Goal: Navigation & Orientation: Find specific page/section

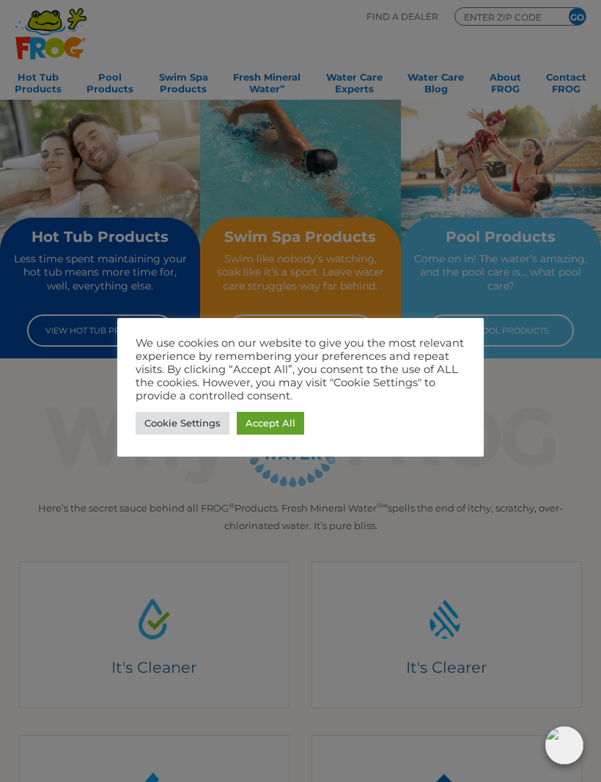
click at [274, 425] on link "Accept All" at bounding box center [270, 423] width 67 height 23
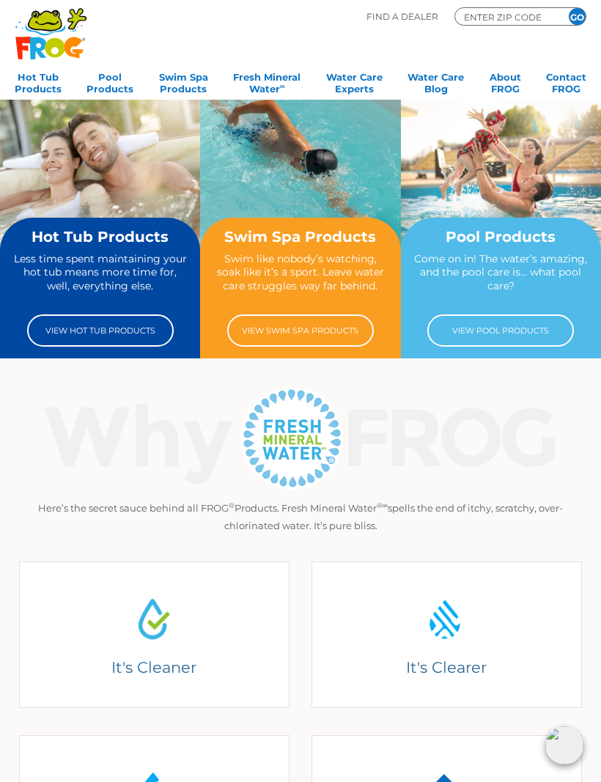
click at [72, 334] on link "View Hot Tub Products" at bounding box center [100, 331] width 147 height 32
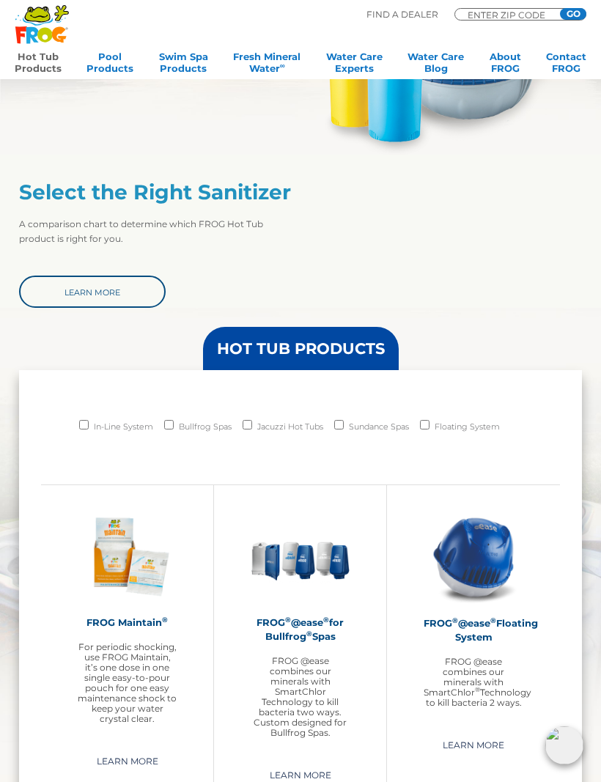
scroll to position [741, 0]
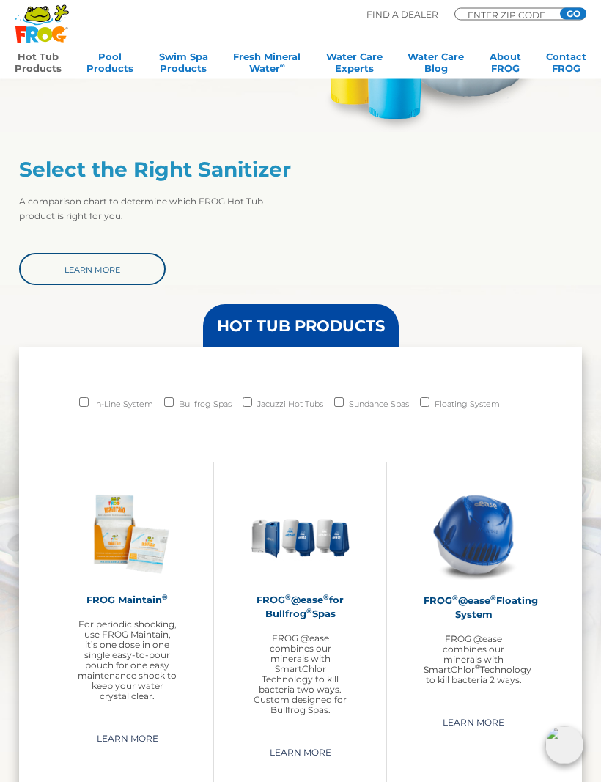
click at [59, 269] on link "Learn More" at bounding box center [92, 270] width 147 height 32
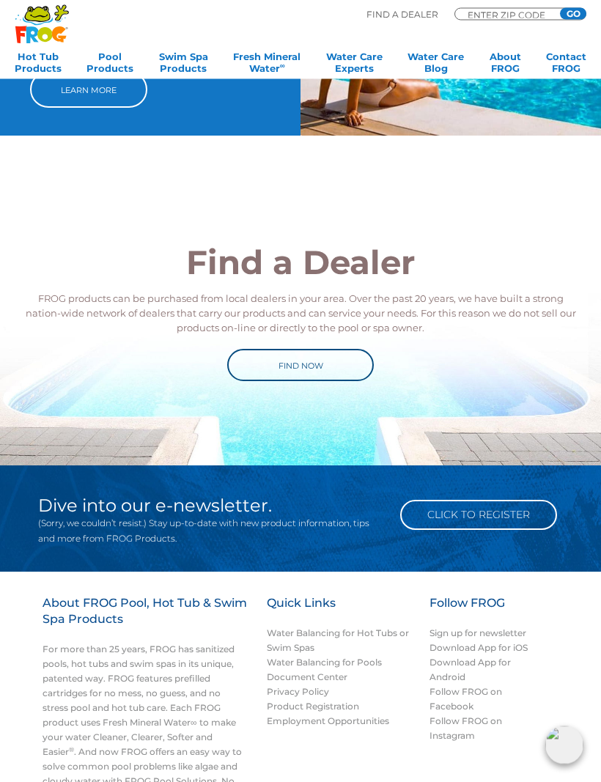
scroll to position [939, 0]
click at [266, 362] on link "Find Now" at bounding box center [300, 365] width 147 height 32
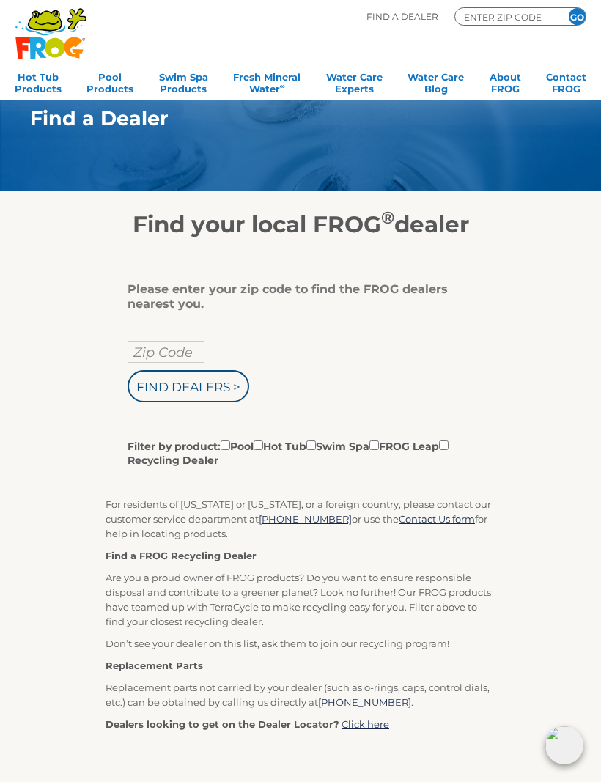
click at [144, 341] on input "Zip Code" at bounding box center [166, 352] width 77 height 22
type input "27540"
click at [172, 392] on input "Find Dealers >" at bounding box center [189, 386] width 122 height 32
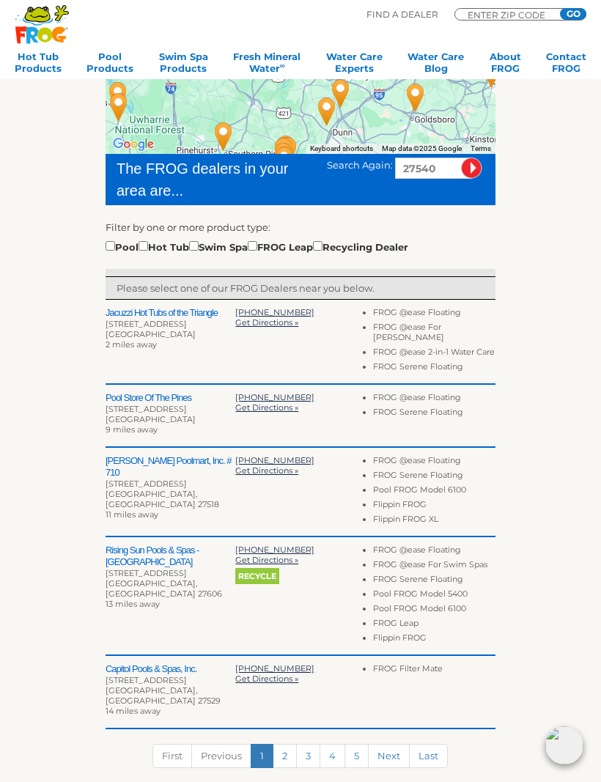
scroll to position [266, 0]
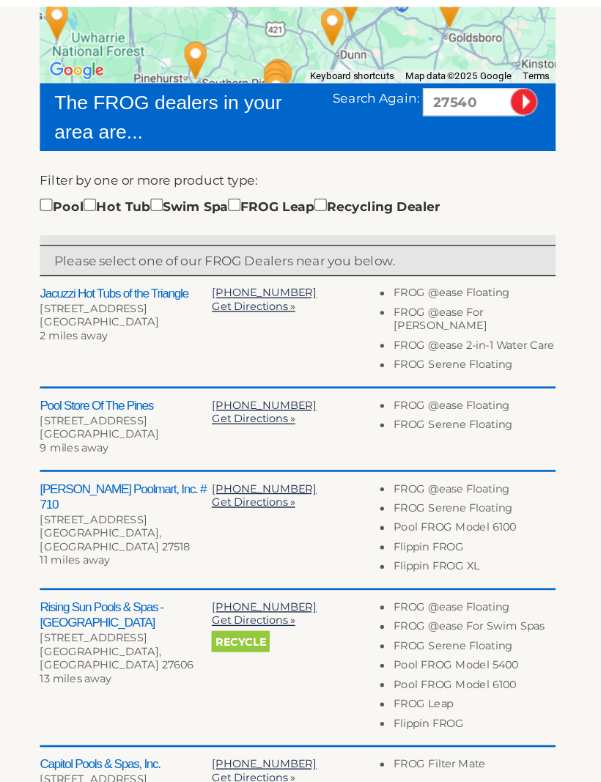
click at [106, 290] on h2 "Jacuzzi Hot Tubs of the Triangle" at bounding box center [171, 296] width 130 height 12
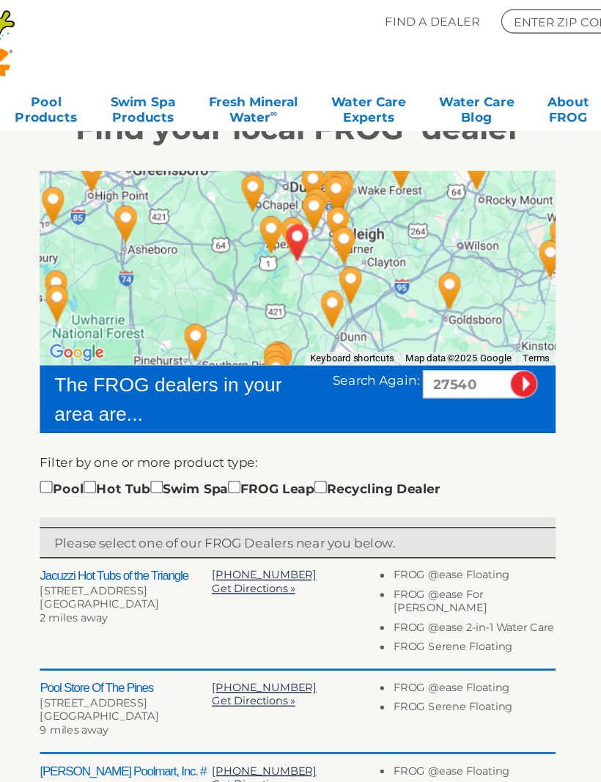
scroll to position [122, 0]
